Goal: Information Seeking & Learning: Learn about a topic

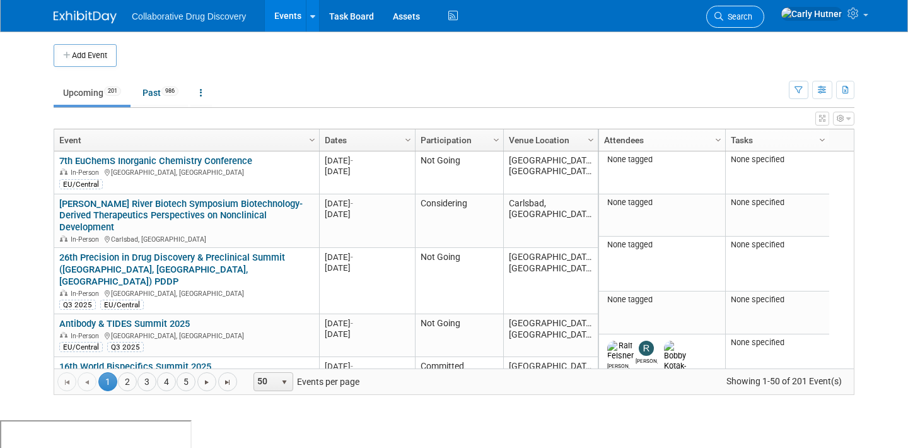
click at [752, 16] on span "Search" at bounding box center [737, 16] width 29 height 9
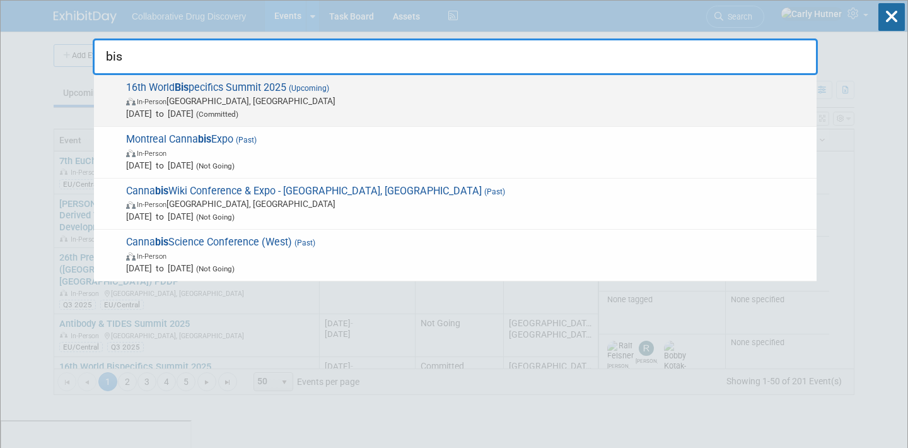
type input "bis"
click at [274, 86] on span "16th World Bis pecifics Summit 2025 (Upcoming) In-Person [GEOGRAPHIC_DATA], [GE…" at bounding box center [466, 100] width 688 height 38
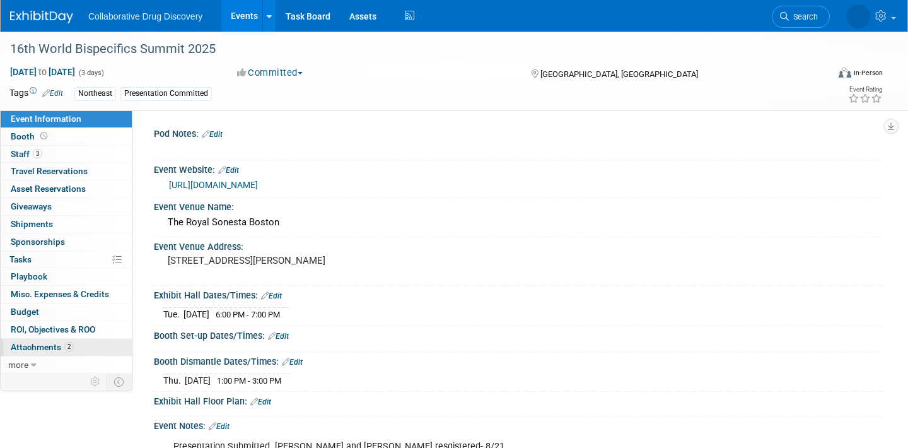
click at [71, 347] on span "2" at bounding box center [68, 346] width 9 height 9
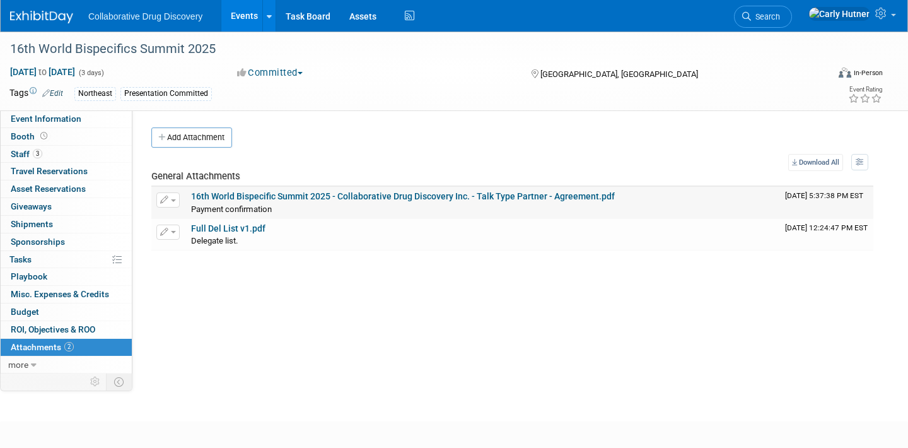
click at [358, 197] on link "16th World Bispecific Summit 2025 - Collaborative Drug Discovery Inc. - Talk Ty…" at bounding box center [403, 196] width 424 height 10
